Goal: Find specific page/section: Find specific page/section

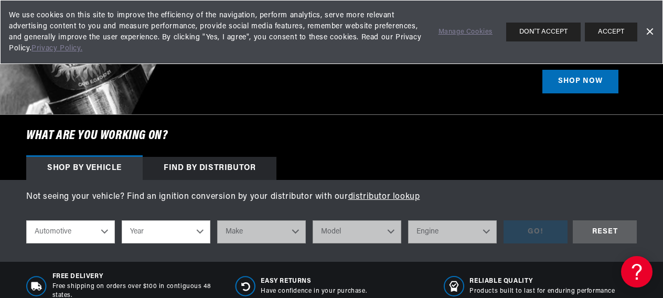
scroll to position [315, 0]
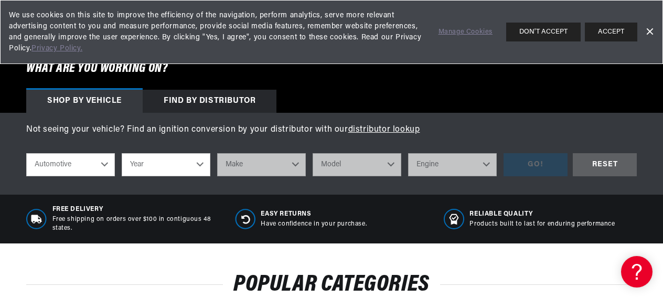
click at [170, 165] on select "Year 2022 2021 2020 2019 2018 2017 2016 2015 2014 2013 2012 2011 2010 2009 2008…" at bounding box center [166, 164] width 89 height 23
click at [203, 166] on select "Year 2022 2021 2020 2019 2018 2017 2016 2015 2014 2013 2012 2011 2010 2009 2008…" at bounding box center [166, 164] width 89 height 23
click at [204, 166] on select "Year 2022 2021 2020 2019 2018 2017 2016 2015 2014 2013 2012 2011 2010 2009 2008…" at bounding box center [166, 164] width 89 height 23
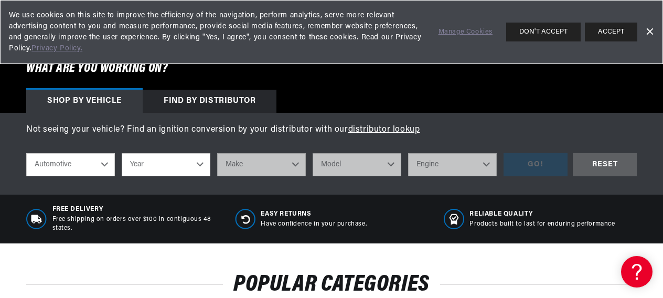
select select "1969"
click at [122, 154] on select "Year 2022 2021 2020 2019 2018 2017 2016 2015 2014 2013 2012 2011 2010 2009 2008…" at bounding box center [166, 164] width 89 height 23
select select "1969"
click at [259, 172] on select "Make Alfa Romeo American Motors Aston Martin Austin Austin Healey Avanti BMW Bu…" at bounding box center [261, 164] width 89 height 23
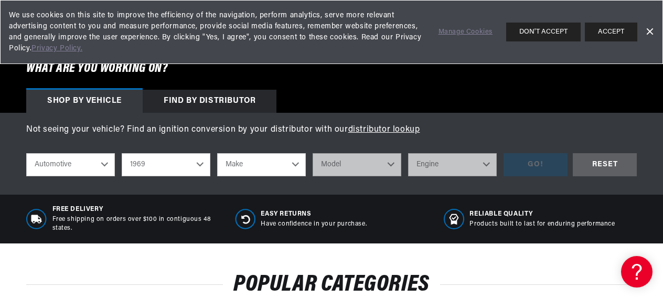
select select "Chrysler"
click at [217, 154] on select "Make Alfa Romeo American Motors Aston Martin Austin Austin Healey Avanti BMW Bu…" at bounding box center [261, 164] width 89 height 23
select select "Chrysler"
click at [343, 174] on select "Model 300 Imperial New Yorker Newport Town & Country" at bounding box center [357, 164] width 89 height 23
click at [346, 168] on select "Model 300 Imperial New Yorker Newport Town & Country" at bounding box center [357, 164] width 89 height 23
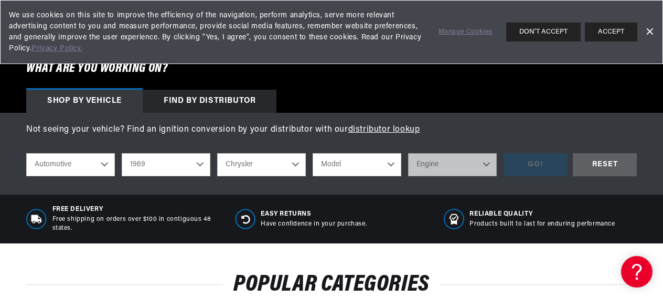
scroll to position [0, 0]
click at [373, 169] on select "Model 300 Imperial New Yorker Newport Town & Country" at bounding box center [357, 164] width 89 height 23
select select "300"
click at [313, 154] on select "Model 300 Imperial New Yorker Newport Town & Country" at bounding box center [357, 164] width 89 height 23
select select "300"
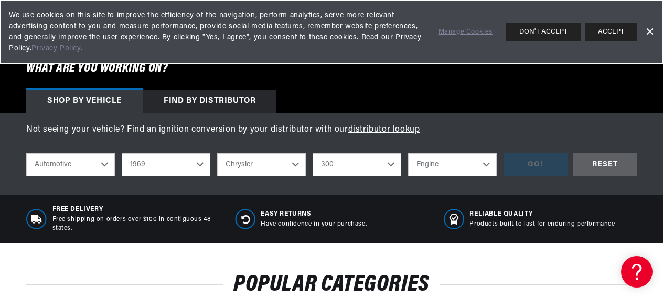
click at [449, 168] on select "Engine 383cid / 6.3L 440cid / 7.2L" at bounding box center [452, 164] width 89 height 23
select select "383cid-6.3L"
click at [408, 154] on select "Engine 383cid / 6.3L 440cid / 7.2L" at bounding box center [452, 164] width 89 height 23
select select "383cid-6.3L"
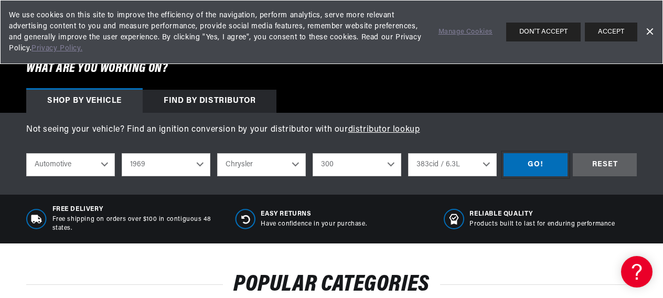
click at [535, 165] on div "GO!" at bounding box center [536, 165] width 64 height 24
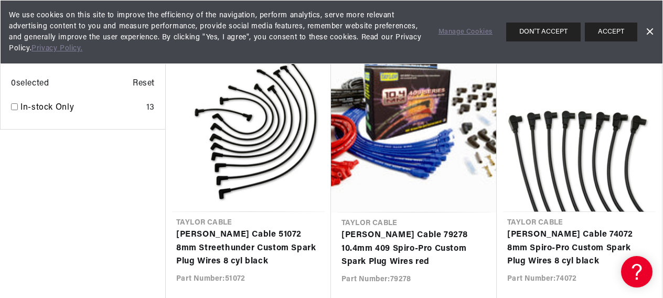
scroll to position [997, 0]
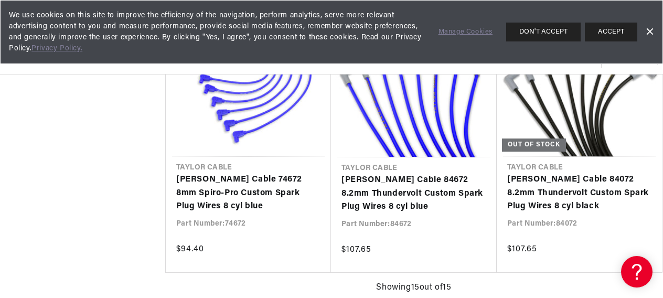
scroll to position [1100, 0]
